Goal: Task Accomplishment & Management: Manage account settings

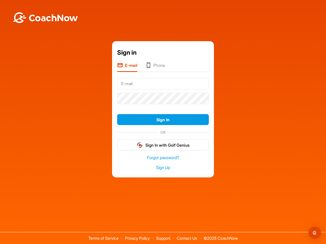
click at [163, 106] on form "Sign In OR Sign In with Golf Genius" at bounding box center [163, 113] width 92 height 75
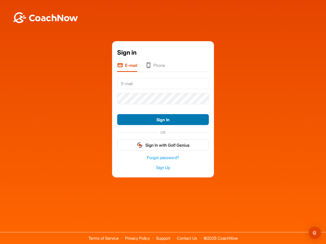
click at [163, 120] on button "Sign In" at bounding box center [163, 119] width 92 height 11
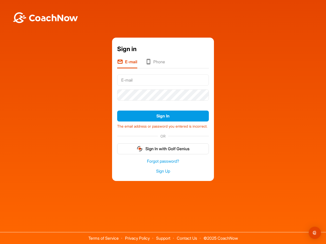
click at [163, 145] on form "Sign In The email address or password you entered is incorrect. OR Sign In with…" at bounding box center [163, 114] width 92 height 82
click at [315, 233] on img "Open Intercom Messenger" at bounding box center [315, 233] width 6 height 6
